Goal: Transaction & Acquisition: Purchase product/service

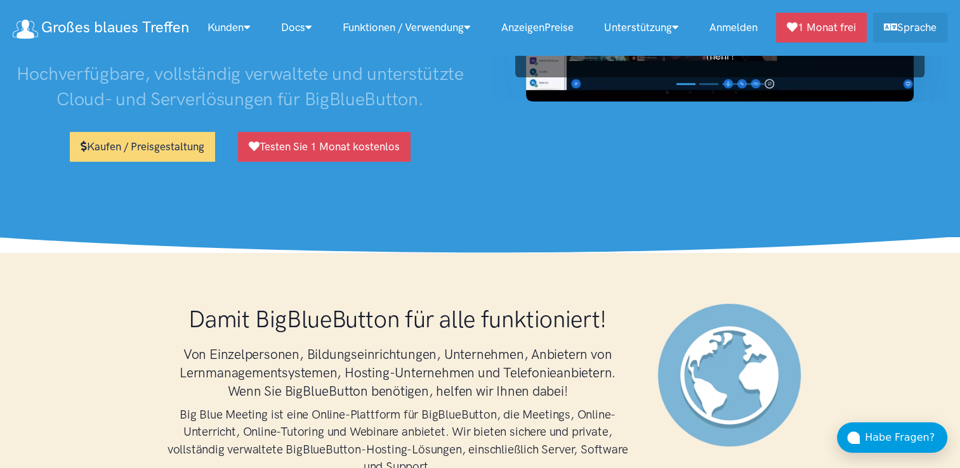
scroll to position [254, 0]
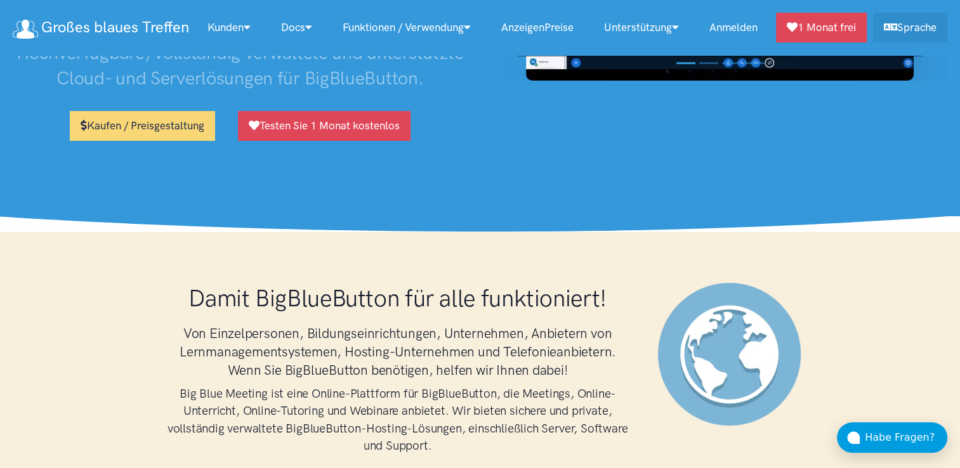
drag, startPoint x: 140, startPoint y: 124, endPoint x: 153, endPoint y: 110, distance: 19.7
click at [140, 124] on link "Kaufen / Preisgestaltung" at bounding box center [142, 126] width 145 height 30
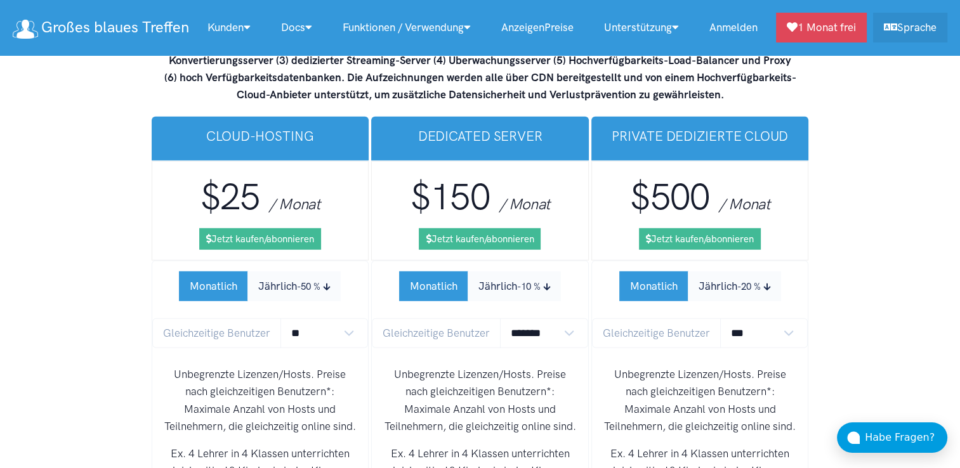
scroll to position [8161, 0]
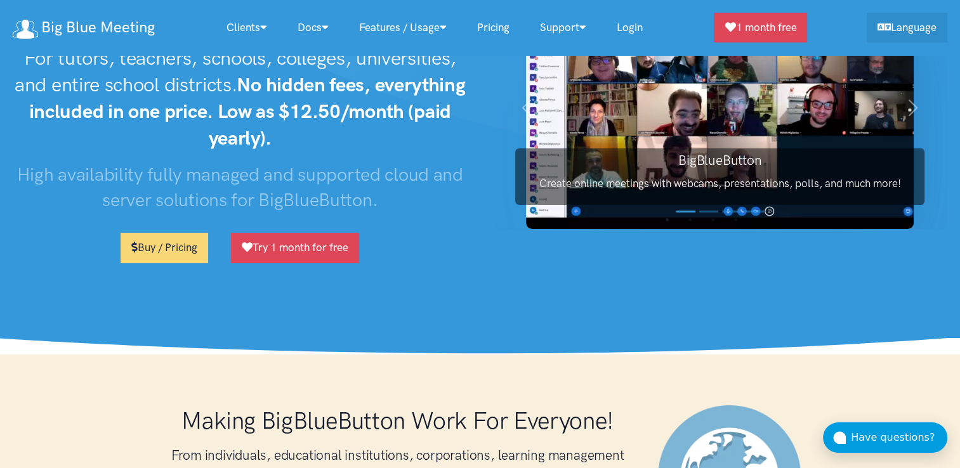
scroll to position [127, 0]
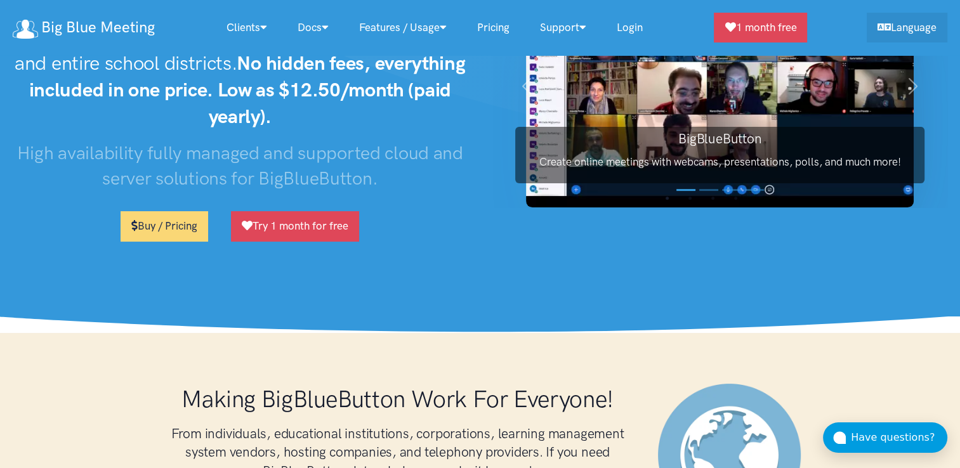
click at [165, 230] on link "Buy / Pricing" at bounding box center [164, 226] width 88 height 30
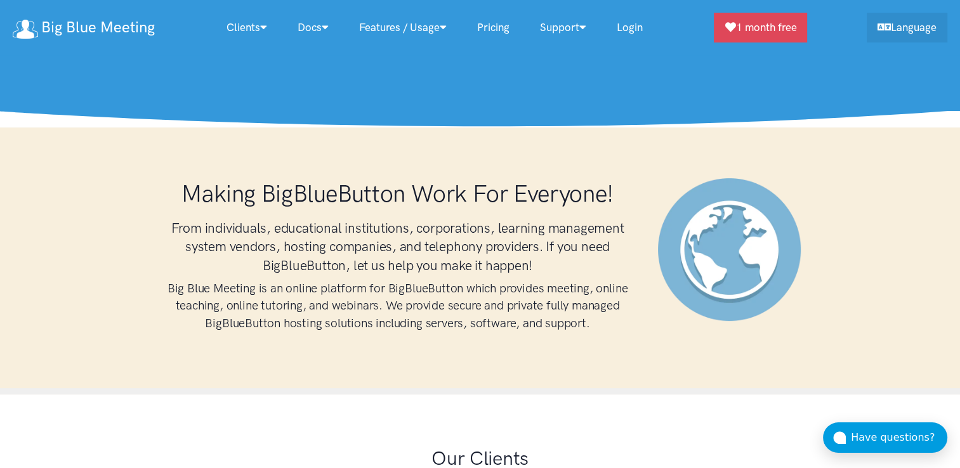
scroll to position [127, 0]
